Goal: Information Seeking & Learning: Check status

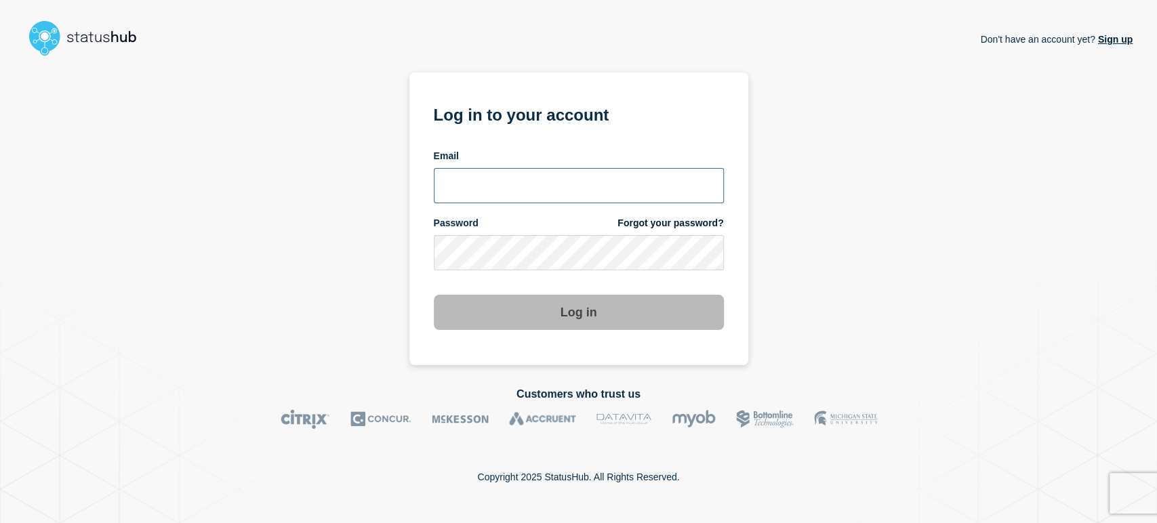
click at [538, 182] on input "email input" at bounding box center [579, 185] width 290 height 35
type input "sean.webb@conexon.us"
click at [434, 295] on button "Log in" at bounding box center [579, 312] width 290 height 35
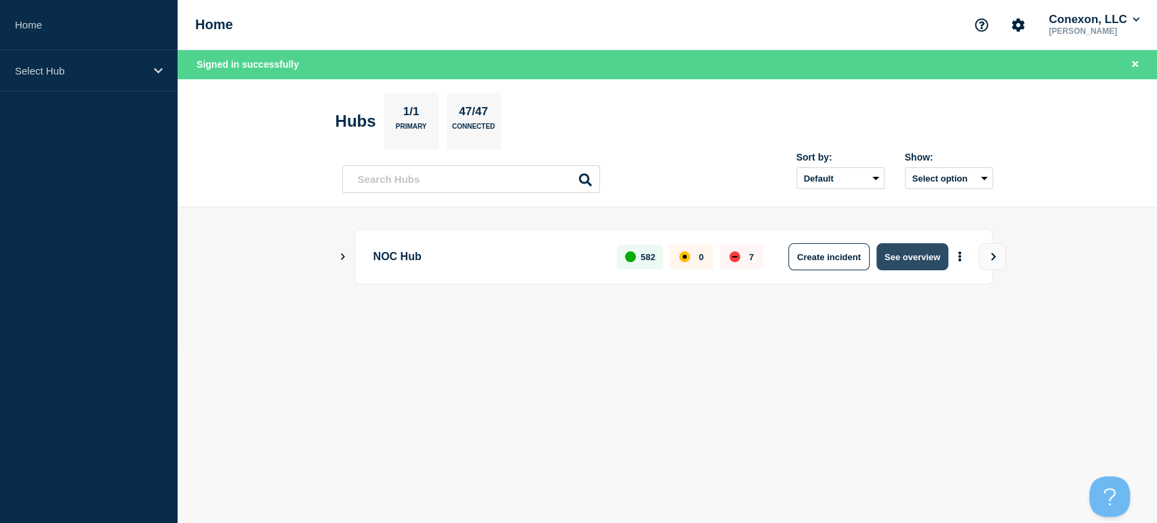
click at [940, 255] on button "See overview" at bounding box center [912, 256] width 72 height 27
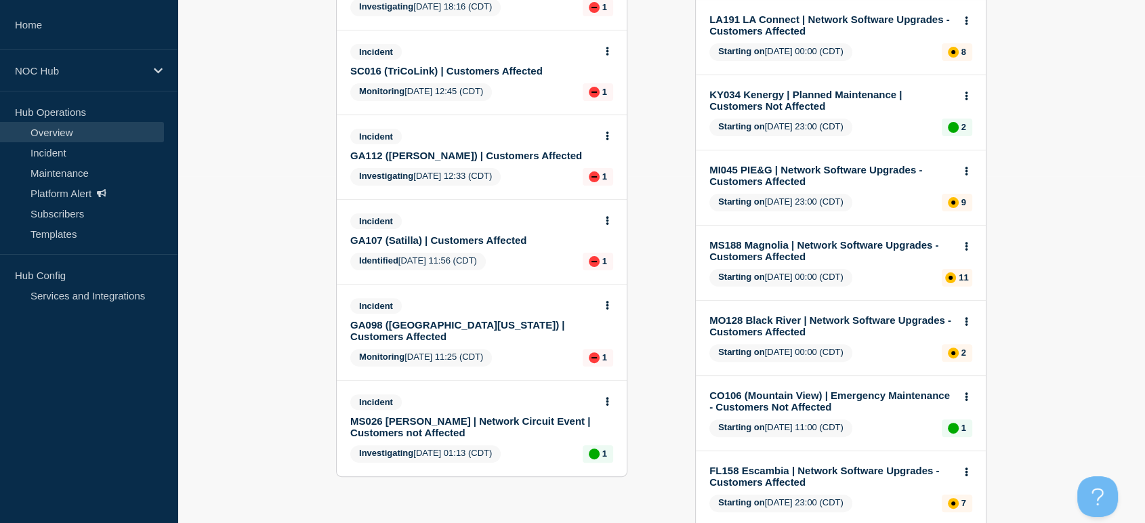
scroll to position [350, 0]
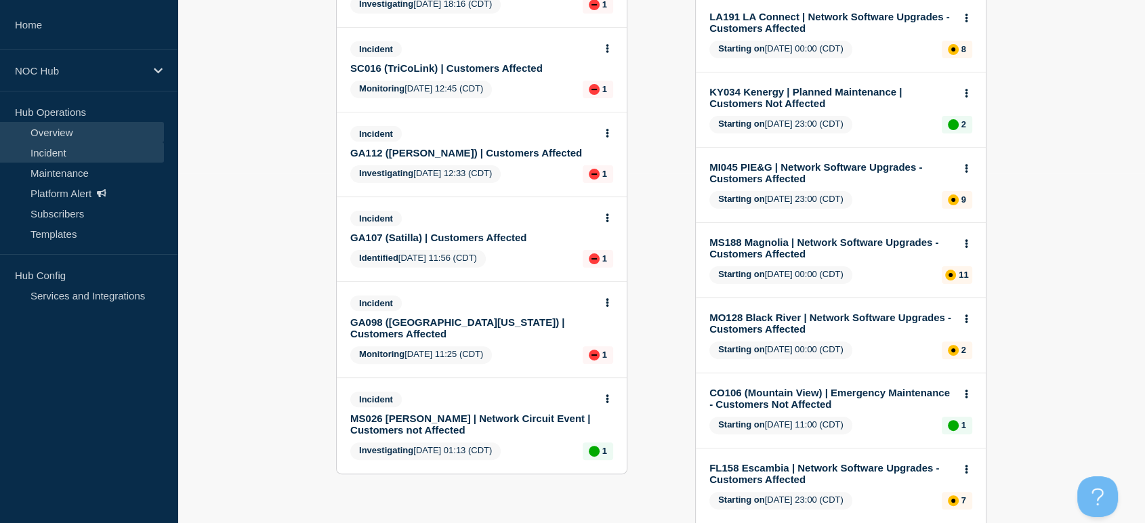
click at [96, 147] on link "Incident" at bounding box center [82, 152] width 164 height 20
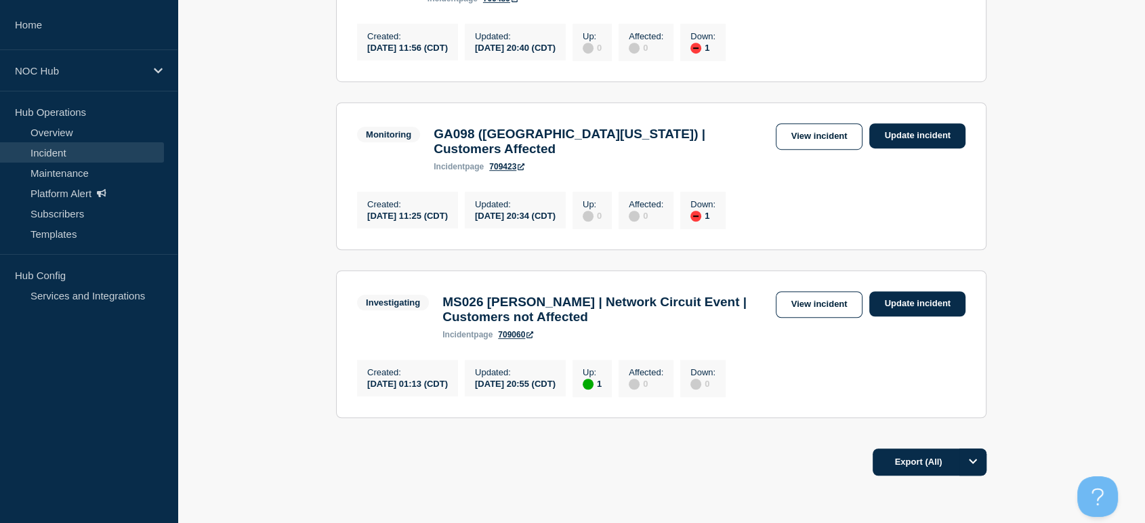
scroll to position [1054, 0]
